Goal: Task Accomplishment & Management: Use online tool/utility

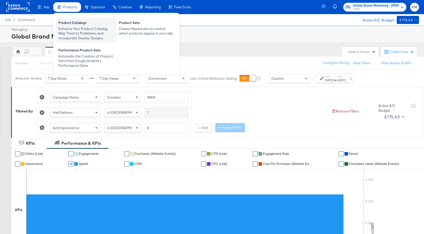
click at [73, 24] on div "Product Catalogs" at bounding box center [85, 23] width 55 height 6
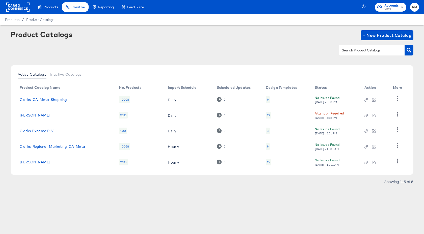
click at [268, 99] on div "9" at bounding box center [268, 100] width 2 height 4
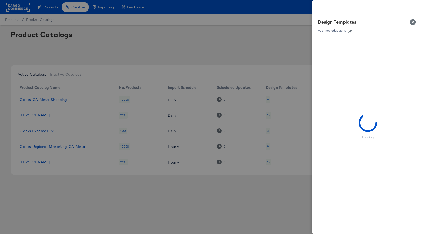
click at [349, 32] on icon "button" at bounding box center [350, 31] width 4 height 4
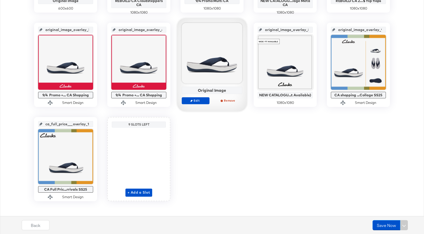
scroll to position [195, 0]
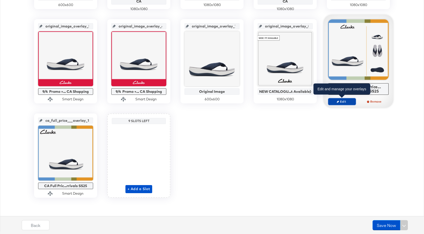
click at [343, 100] on span "Edit" at bounding box center [341, 102] width 23 height 4
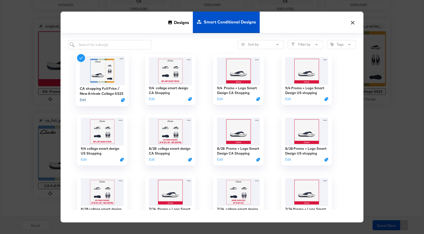
click at [85, 99] on button "Edit" at bounding box center [83, 100] width 6 height 5
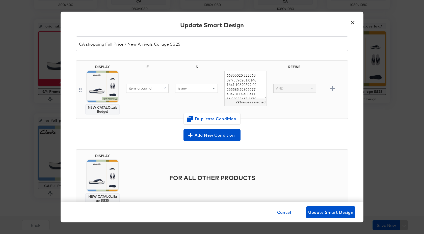
scroll to position [35, 0]
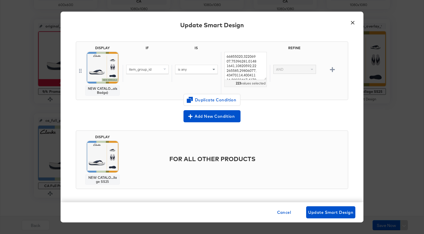
click at [354, 21] on button "×" at bounding box center [352, 21] width 9 height 9
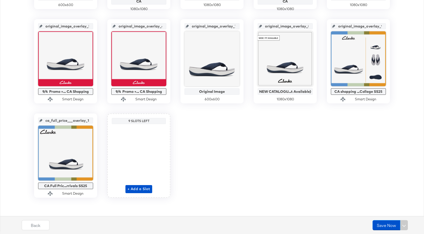
scroll to position [0, 0]
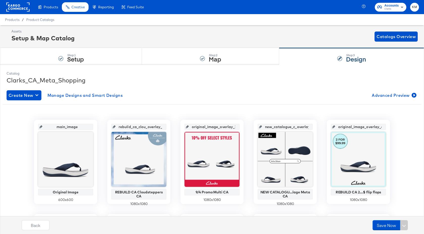
click at [18, 7] on rect at bounding box center [17, 7] width 23 height 9
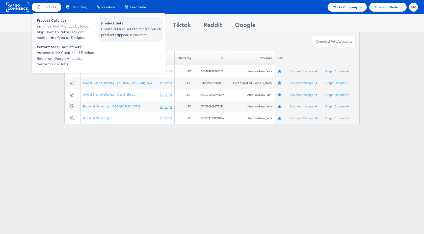
click at [120, 29] on span "Create filtered sets to control which products appear in your ads." at bounding box center [131, 32] width 61 height 12
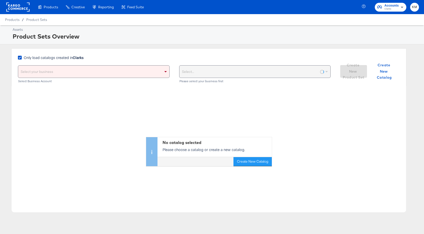
click at [59, 57] on span "Only load catalogs created in Clarks" at bounding box center [54, 57] width 60 height 5
click at [0, 0] on input "Only load catalogs created in Clarks" at bounding box center [0, 0] width 0 height 0
click at [77, 74] on div "Select your business" at bounding box center [93, 72] width 151 height 12
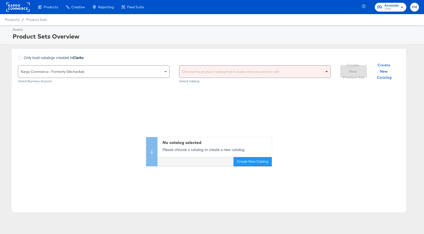
click at [191, 71] on div "Choose the product catalog that includes what you want to sell" at bounding box center [254, 72] width 151 height 12
type input "clarks"
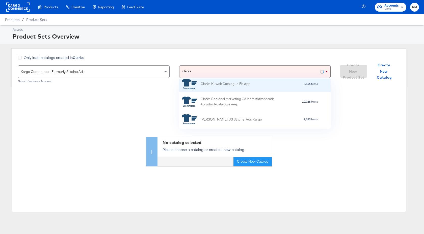
scroll to position [43, 0]
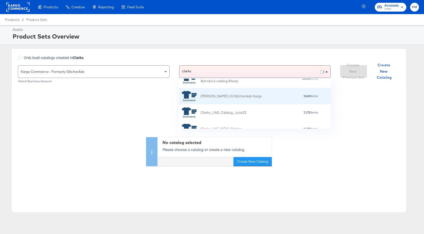
click at [231, 97] on div "Clarks US StitcherAds Kargo" at bounding box center [230, 96] width 61 height 5
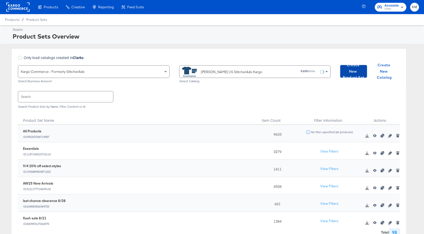
click at [348, 75] on span "Create New Product Set" at bounding box center [353, 71] width 23 height 19
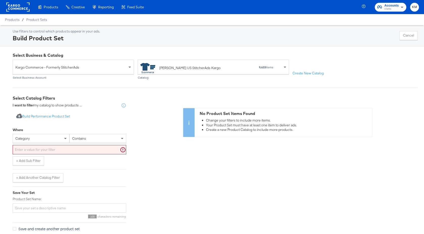
click at [49, 137] on div "category" at bounding box center [41, 138] width 56 height 9
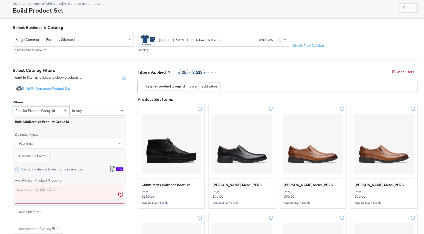
scroll to position [71, 0]
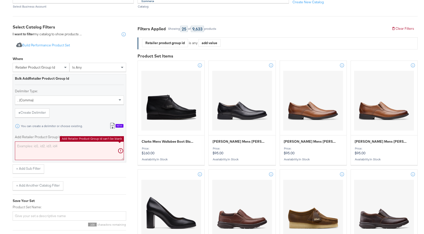
click at [63, 153] on textarea "Add Retailer Product Group Id" at bounding box center [69, 150] width 109 height 19
paste textarea "26184702,26184703,26184704,26184705,26184706,26184707,26184711,26184712,2617942…"
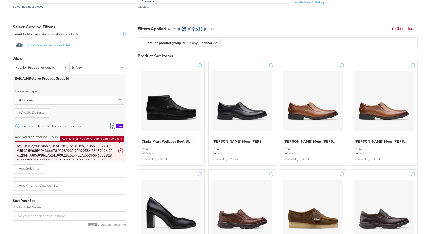
scroll to position [92, 0]
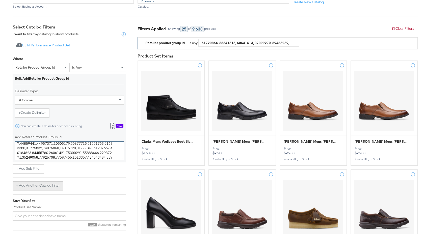
type textarea "26184702,26184703,26184704,26184705,26184706,26184707,26184711,26184712,2617942…"
click at [55, 186] on button "+ Add Another Catalog Filter" at bounding box center [38, 185] width 51 height 9
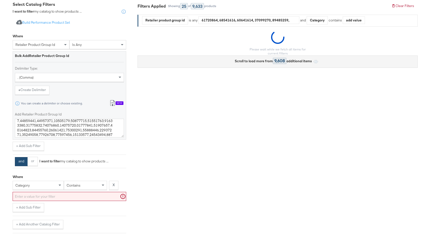
scroll to position [157, 0]
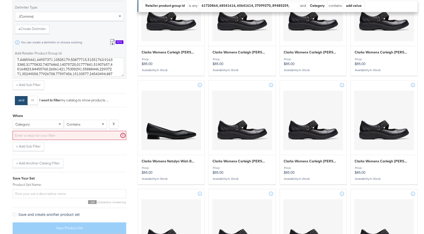
click at [48, 123] on div "category" at bounding box center [38, 124] width 51 height 9
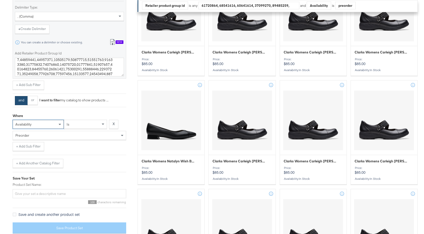
click at [56, 138] on div "preorder" at bounding box center [69, 135] width 113 height 9
click at [57, 193] on input "Product Set Name:" at bounding box center [69, 193] width 113 height 9
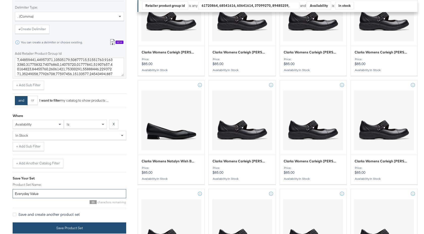
type input "Everyday Value"
click at [105, 225] on button "Save Product Set" at bounding box center [69, 227] width 113 height 11
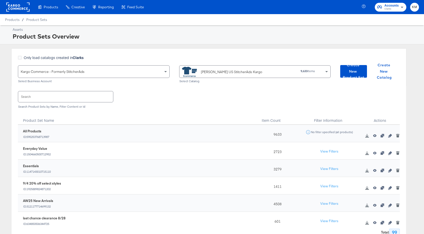
click at [15, 7] on rect at bounding box center [17, 7] width 23 height 9
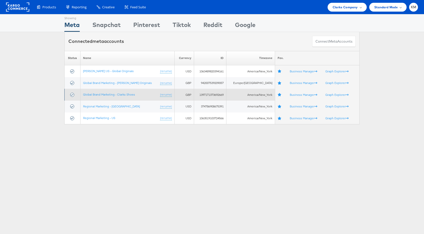
click at [125, 97] on td "Global Brand Marketing - Clarks Shoes (rename)" at bounding box center [127, 95] width 94 height 12
click at [126, 94] on link "Global Brand Marketing - Clarks Shoes" at bounding box center [109, 95] width 52 height 4
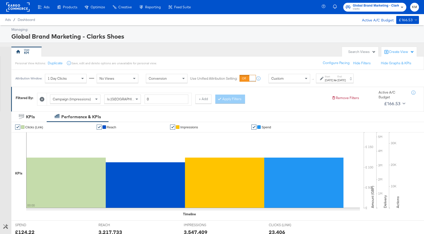
click at [333, 79] on div "[DATE]" at bounding box center [328, 80] width 8 height 4
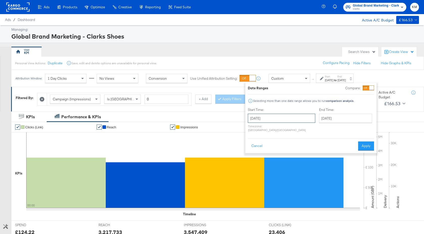
click at [285, 119] on input "[DATE]" at bounding box center [281, 118] width 67 height 9
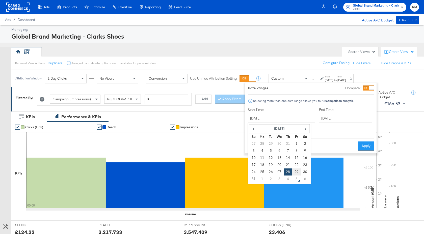
click at [297, 170] on td "29" at bounding box center [296, 171] width 9 height 7
type input "[DATE]"
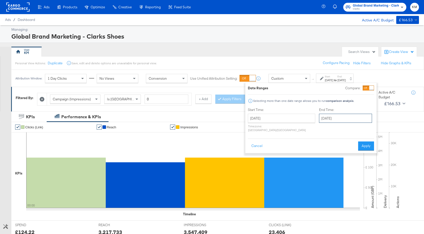
click at [325, 116] on input "[DATE]" at bounding box center [345, 118] width 53 height 9
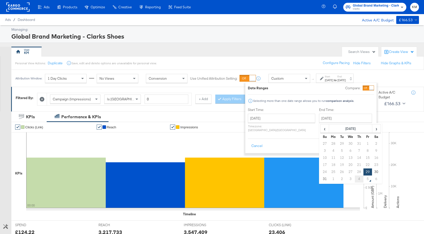
click at [354, 181] on td "4" at bounding box center [358, 178] width 9 height 7
type input "[DATE]"
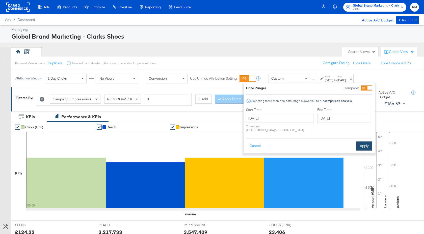
click at [357, 141] on button "Apply" at bounding box center [364, 145] width 16 height 9
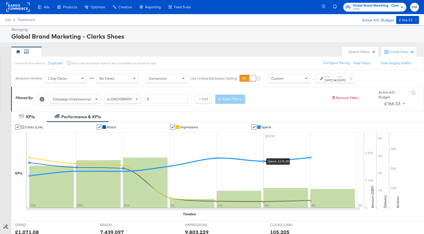
scroll to position [145, 0]
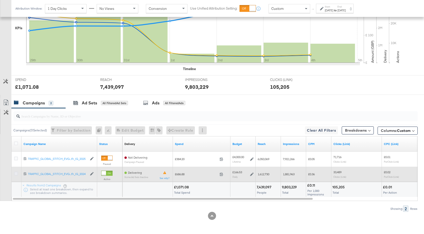
click at [17, 174] on icon at bounding box center [16, 174] width 4 height 4
click at [0, 0] on input "checkbox" at bounding box center [0, 0] width 0 height 0
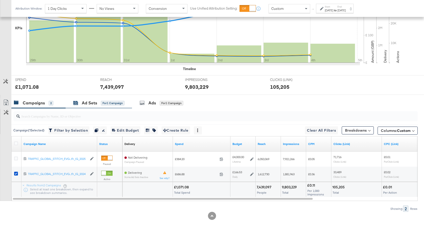
click at [93, 104] on div "Ad Sets" at bounding box center [89, 103] width 15 height 6
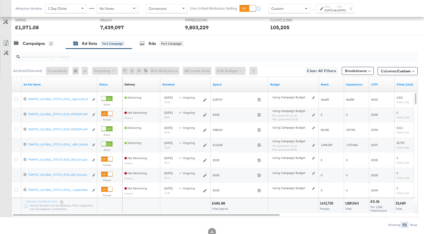
scroll to position [221, 0]
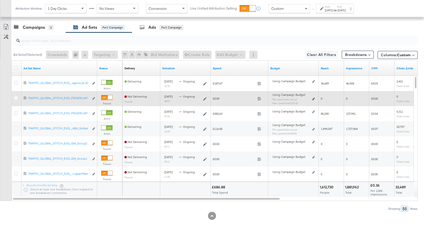
click at [313, 99] on icon at bounding box center [313, 99] width 3 height 3
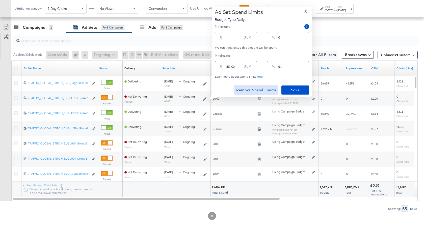
click at [259, 91] on span "Remove Spend Limits" at bounding box center [256, 90] width 40 height 6
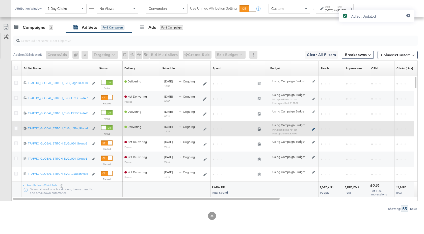
click at [313, 129] on icon at bounding box center [313, 129] width 3 height 3
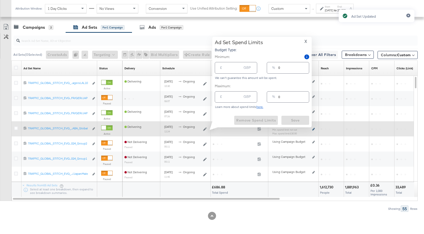
type input "30.00"
type input "18"
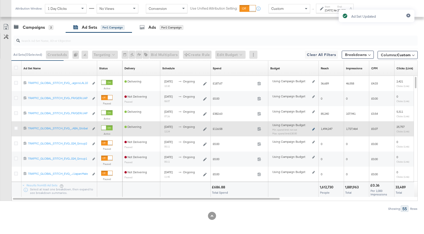
click at [313, 130] on icon at bounding box center [313, 129] width 3 height 3
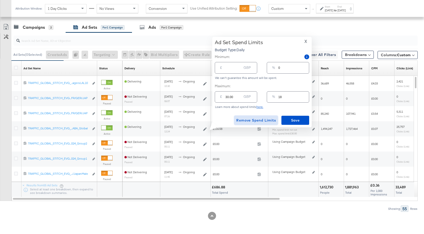
click at [270, 122] on span "Remove Spend Limits" at bounding box center [256, 120] width 40 height 6
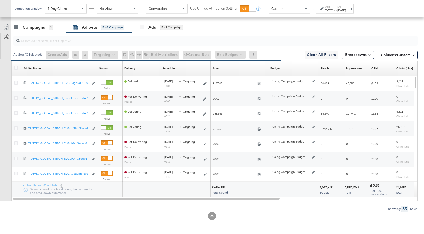
click at [345, 7] on label "End:" at bounding box center [341, 6] width 8 height 3
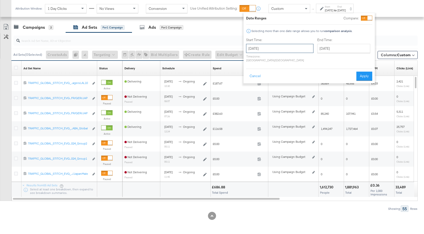
click at [285, 49] on input "[DATE]" at bounding box center [279, 48] width 67 height 9
click at [286, 108] on td "4" at bounding box center [286, 109] width 9 height 7
type input "[DATE]"
click at [366, 72] on button "Apply" at bounding box center [362, 76] width 16 height 9
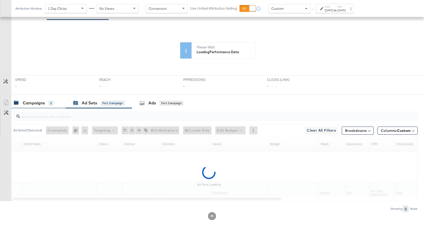
click at [41, 31] on div "KPIs Performance & KPIs Customize KPIs ✔ Clicks (Link) ✔ Reach ✔ Impressions ✔ …" at bounding box center [212, 121] width 424 height 225
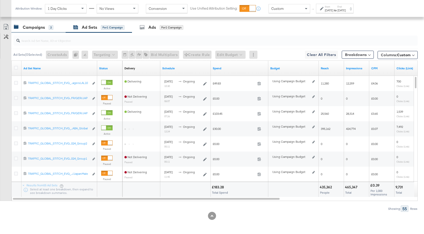
click at [35, 28] on div "Campaigns" at bounding box center [34, 27] width 22 height 6
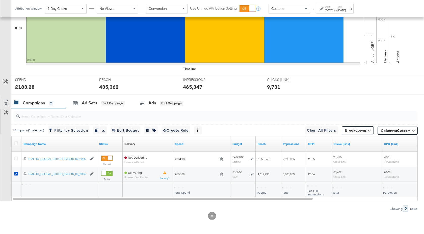
scroll to position [145, 0]
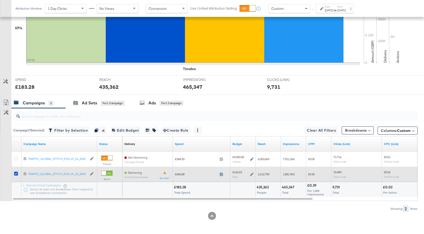
click at [221, 175] on icon at bounding box center [221, 174] width 4 height 4
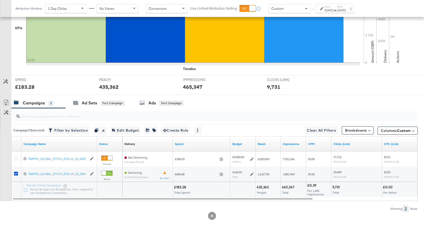
click at [237, 103] on div "Campaigns 2 Ad Sets for 1 Campaign Ads for 1 Campaign" at bounding box center [217, 103] width 412 height 11
click at [337, 9] on strong "to" at bounding box center [335, 10] width 4 height 4
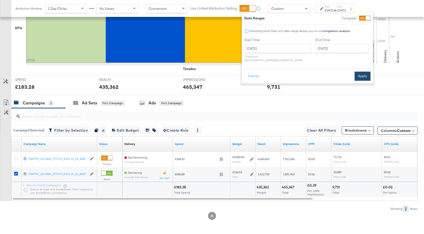
click at [362, 72] on button "Apply" at bounding box center [362, 76] width 16 height 9
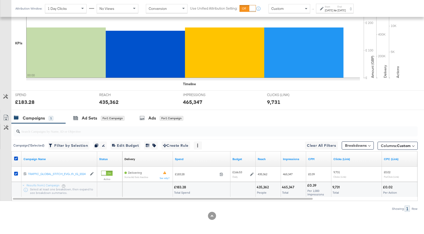
scroll to position [130, 0]
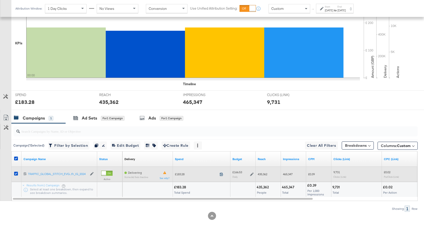
click at [221, 175] on icon at bounding box center [221, 174] width 4 height 4
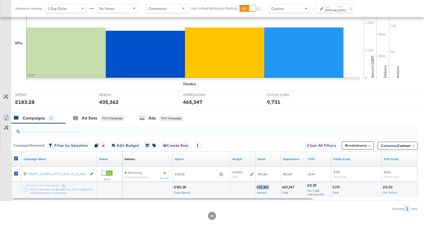
drag, startPoint x: 269, startPoint y: 187, endPoint x: 256, endPoint y: 187, distance: 12.6
click at [256, 187] on div "435,362 People" at bounding box center [267, 189] width 25 height 15
copy div "435,362"
drag, startPoint x: 294, startPoint y: 188, endPoint x: 282, endPoint y: 188, distance: 12.1
click at [282, 188] on div "465,347" at bounding box center [289, 187] width 14 height 5
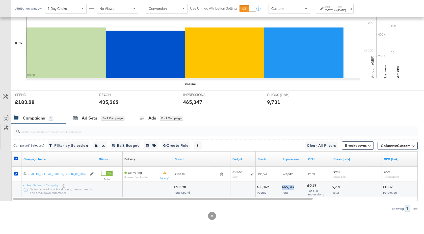
copy div "465,347"
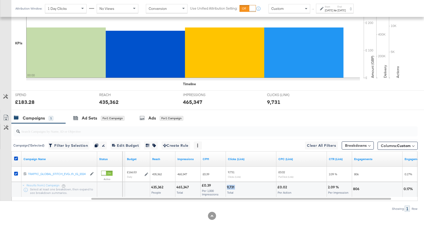
drag, startPoint x: 235, startPoint y: 188, endPoint x: 227, endPoint y: 188, distance: 8.1
click at [227, 188] on div "9,731" at bounding box center [231, 187] width 9 height 5
copy div "9,731"
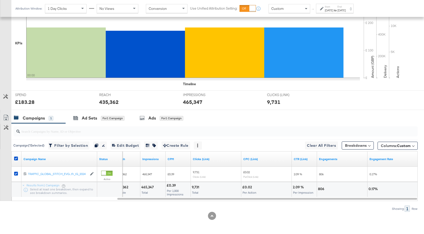
click at [345, 9] on div "[DATE]" at bounding box center [341, 10] width 8 height 4
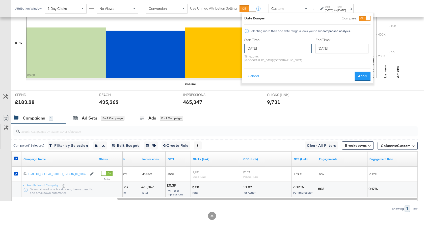
click at [271, 50] on input "[DATE]" at bounding box center [277, 48] width 67 height 9
click at [248, 59] on span "‹" at bounding box center [250, 59] width 8 height 8
click at [293, 102] on td "29" at bounding box center [292, 102] width 9 height 7
type input "[DATE]"
click at [366, 72] on button "Apply" at bounding box center [364, 76] width 16 height 9
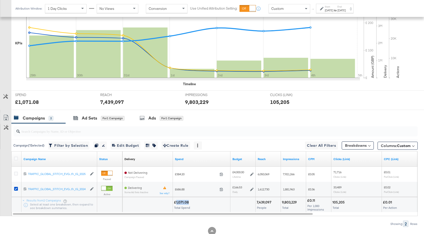
drag, startPoint x: 189, startPoint y: 202, endPoint x: 175, endPoint y: 202, distance: 13.4
click at [175, 202] on div "£1,071.08" at bounding box center [182, 202] width 16 height 5
copy div "1,071.08"
